Goal: Navigation & Orientation: Find specific page/section

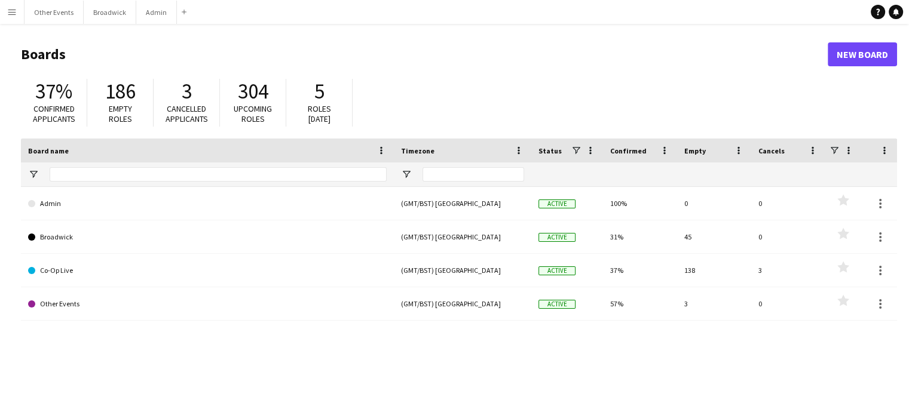
click at [11, 14] on app-icon "Menu" at bounding box center [12, 12] width 10 height 10
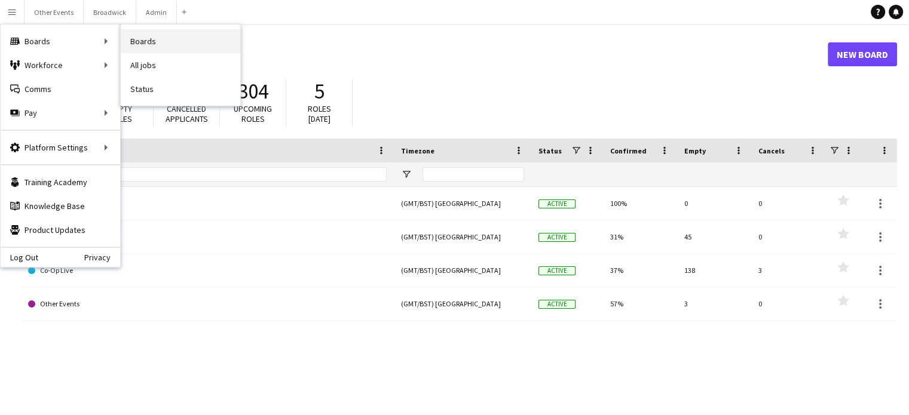
click at [125, 40] on link "Boards" at bounding box center [180, 41] width 119 height 24
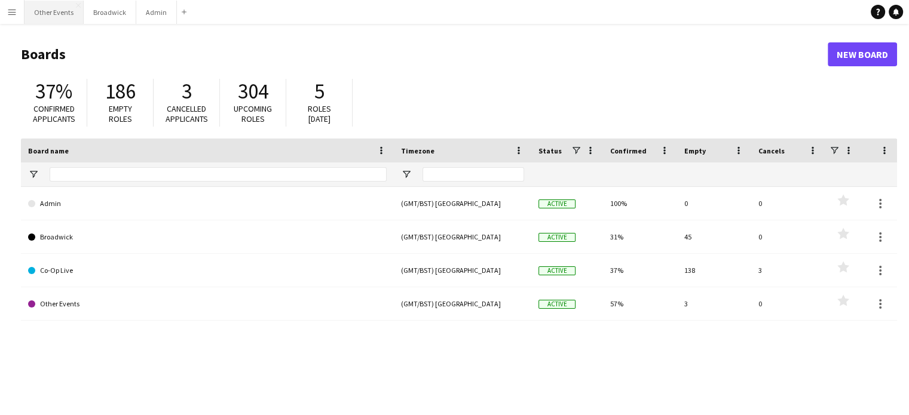
click at [62, 17] on button "Other Events Close" at bounding box center [53, 12] width 59 height 23
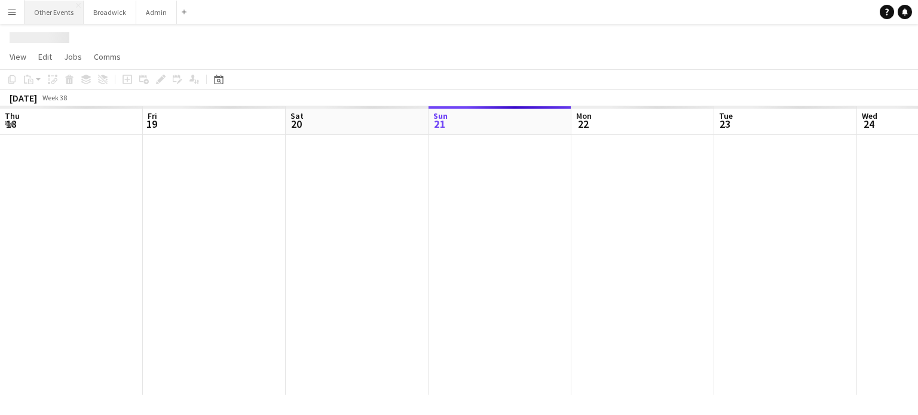
scroll to position [0, 286]
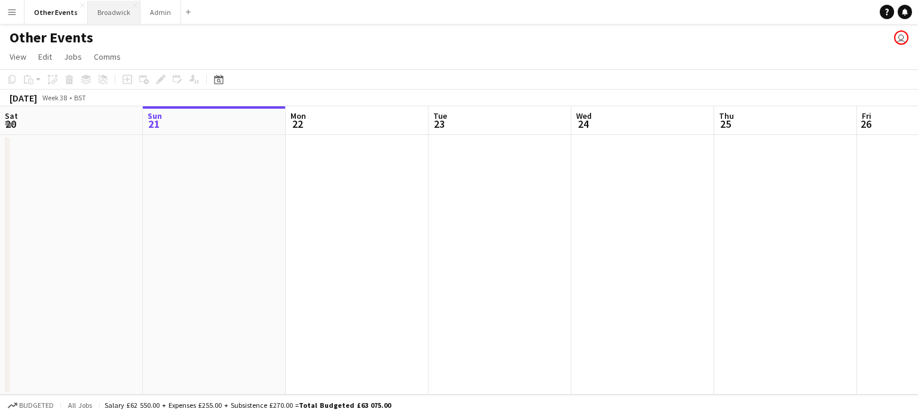
click at [106, 13] on button "Broadwick Close" at bounding box center [114, 12] width 53 height 23
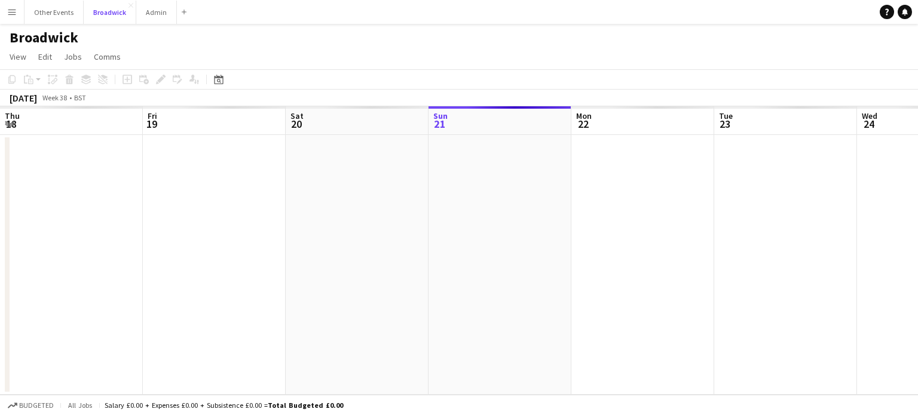
scroll to position [0, 286]
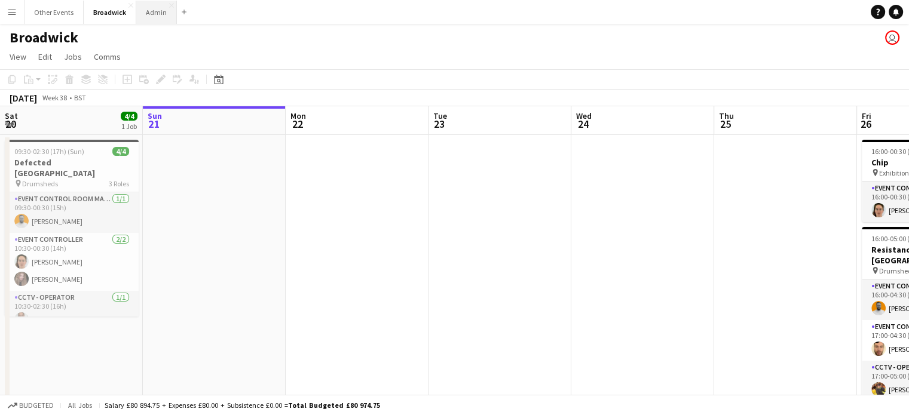
click at [147, 11] on button "Admin Close" at bounding box center [156, 12] width 41 height 23
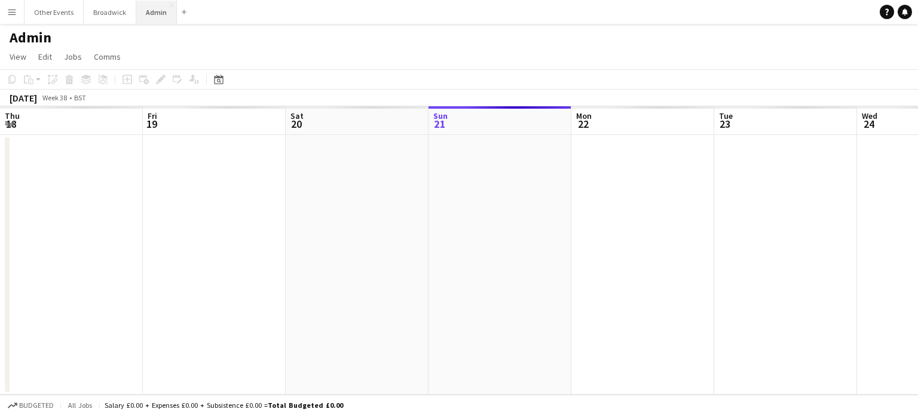
scroll to position [0, 286]
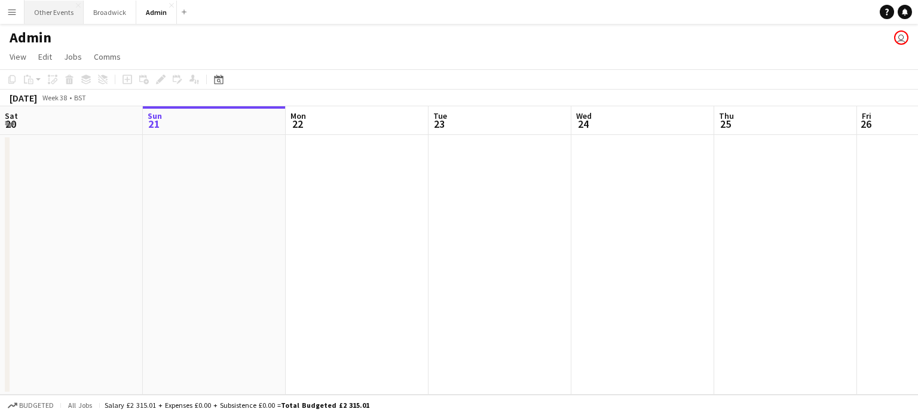
click at [36, 13] on button "Other Events Close" at bounding box center [53, 12] width 59 height 23
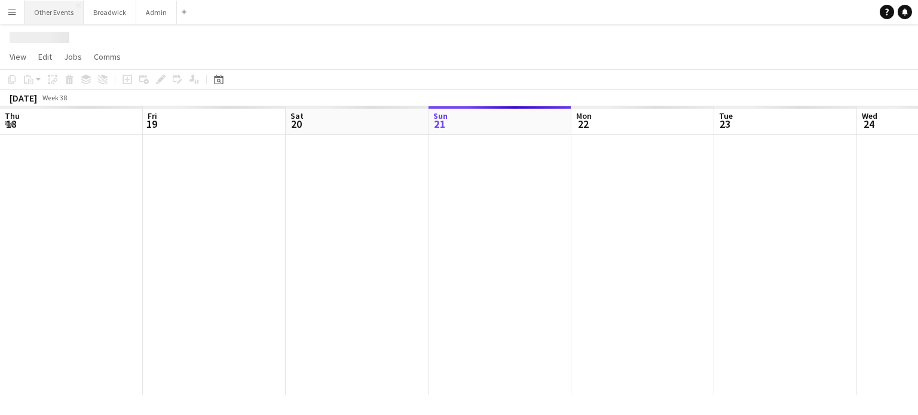
scroll to position [0, 286]
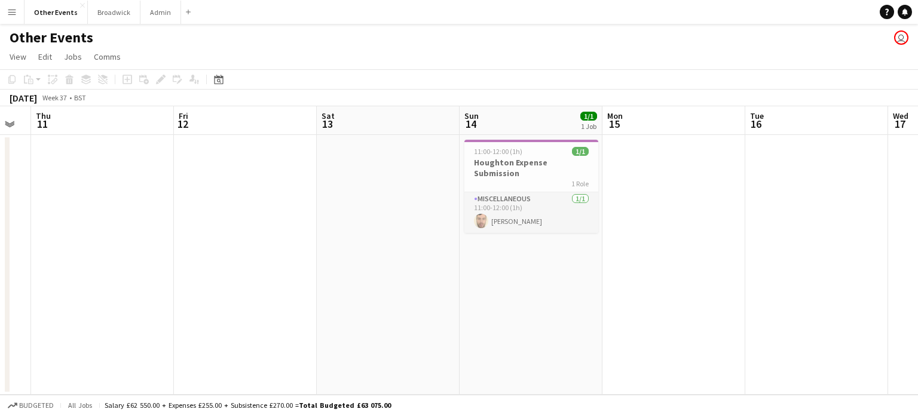
scroll to position [0, 254]
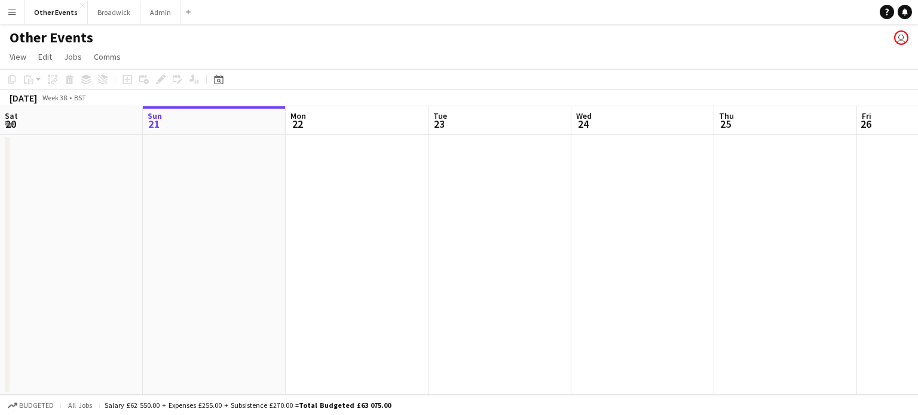
click at [14, 20] on button "Menu" at bounding box center [12, 12] width 24 height 24
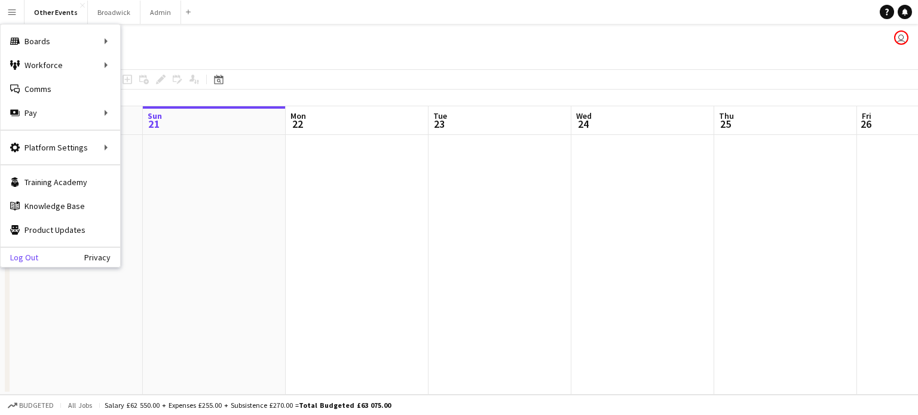
click at [24, 253] on link "Log Out" at bounding box center [20, 258] width 38 height 10
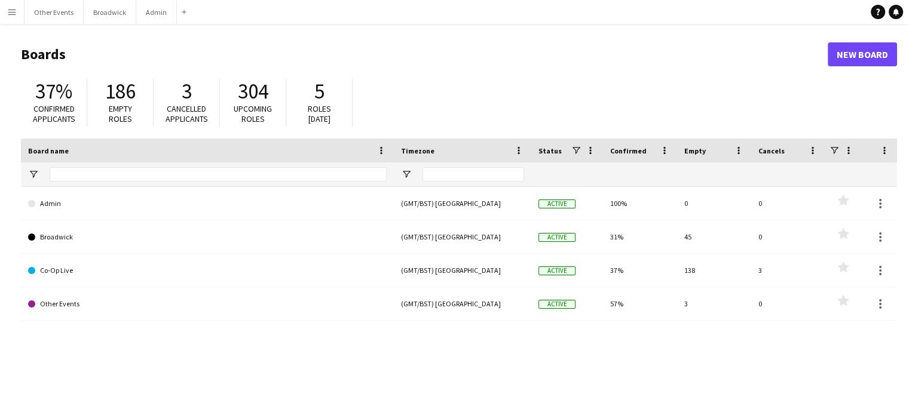
click at [193, 117] on span "Cancelled applicants" at bounding box center [187, 113] width 42 height 21
click at [241, 111] on span "Upcoming roles" at bounding box center [253, 113] width 38 height 21
click at [307, 97] on div "5" at bounding box center [319, 91] width 42 height 25
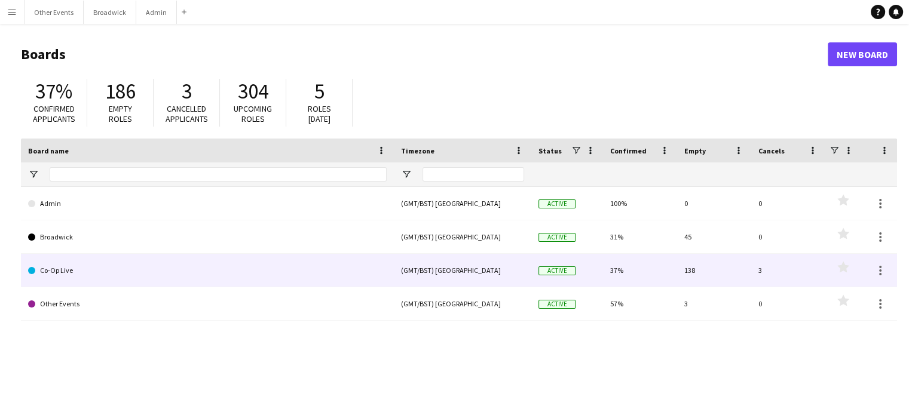
click at [67, 272] on link "Co-Op Live" at bounding box center [207, 270] width 358 height 33
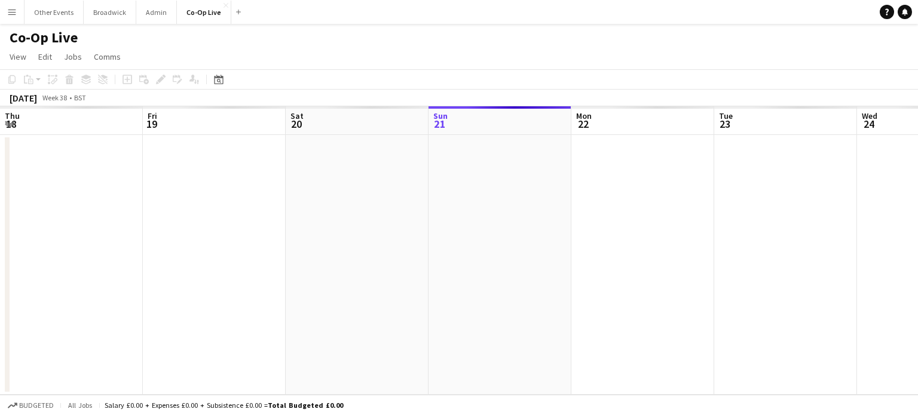
scroll to position [0, 286]
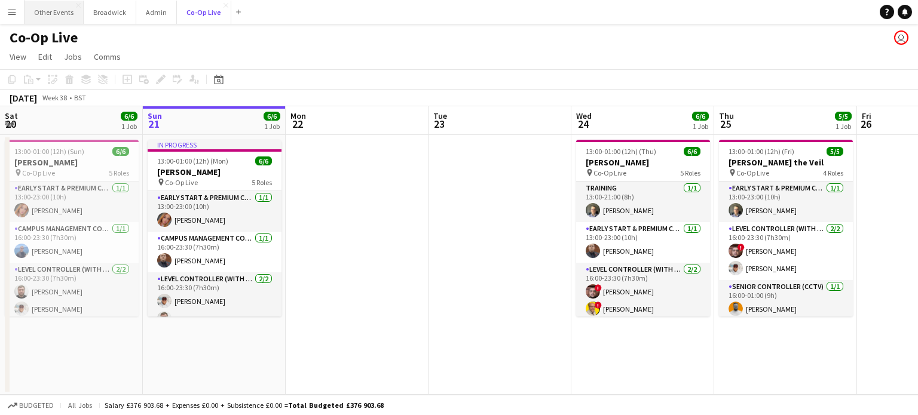
drag, startPoint x: 204, startPoint y: 17, endPoint x: 53, endPoint y: 16, distance: 150.6
click at [53, 16] on div "Other Events Close [GEOGRAPHIC_DATA] Admin Close Co-Op Live Close Add" at bounding box center [135, 12] width 222 height 24
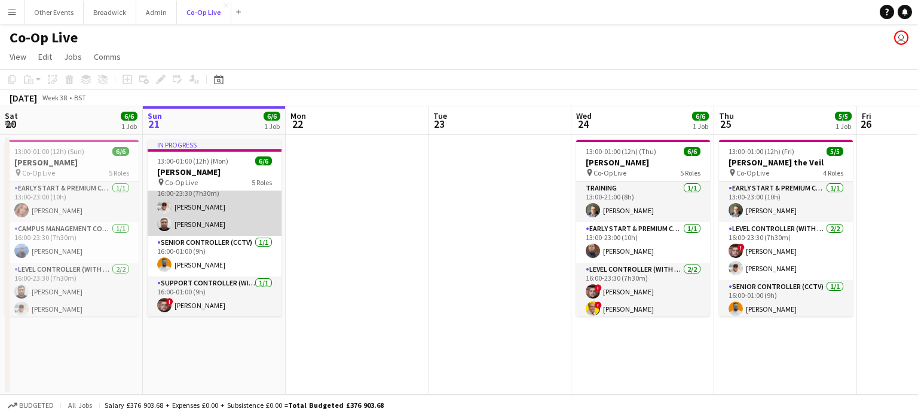
scroll to position [0, 0]
